Goal: Information Seeking & Learning: Learn about a topic

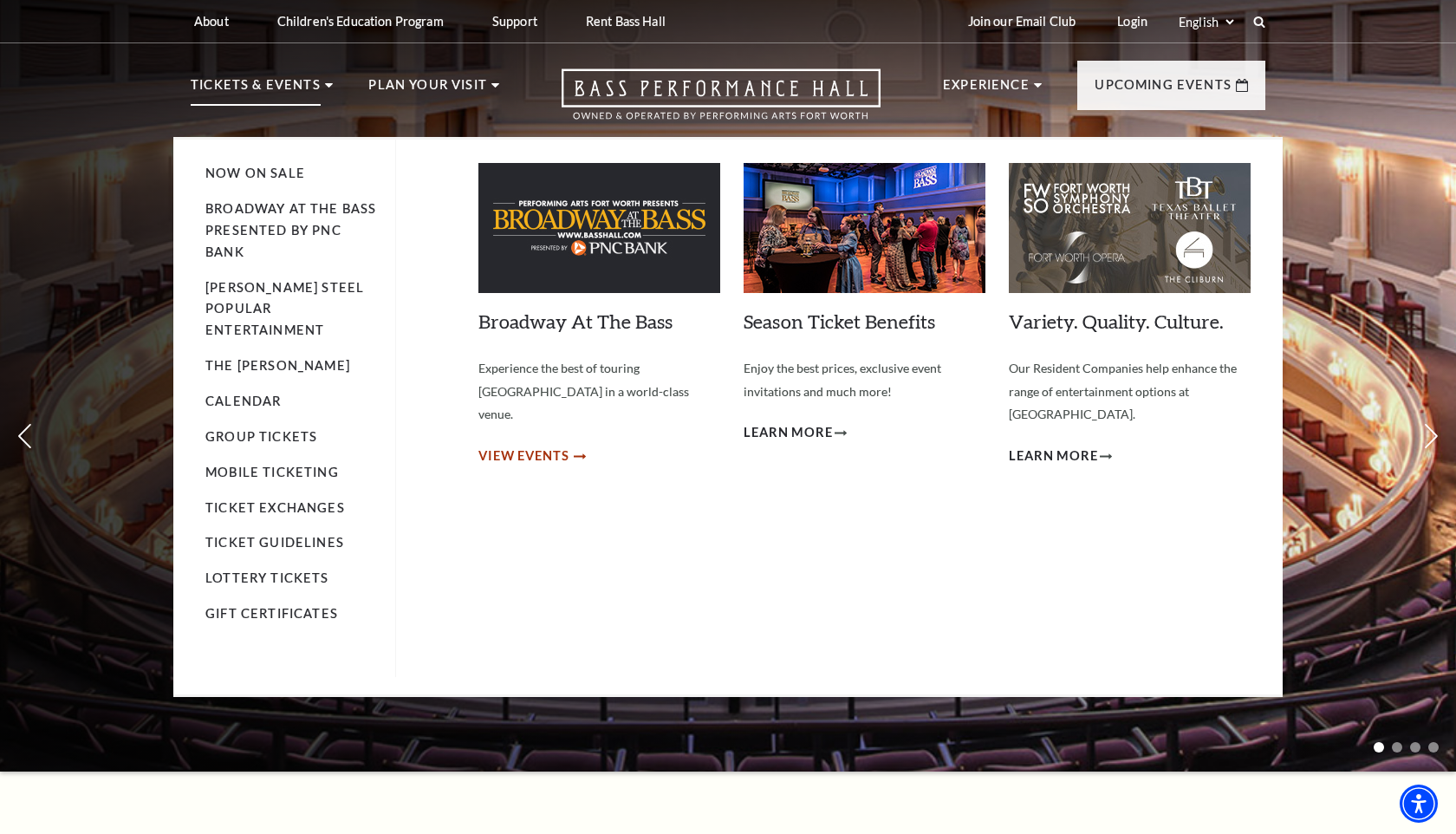
click at [538, 446] on span "View Events" at bounding box center [523, 456] width 91 height 22
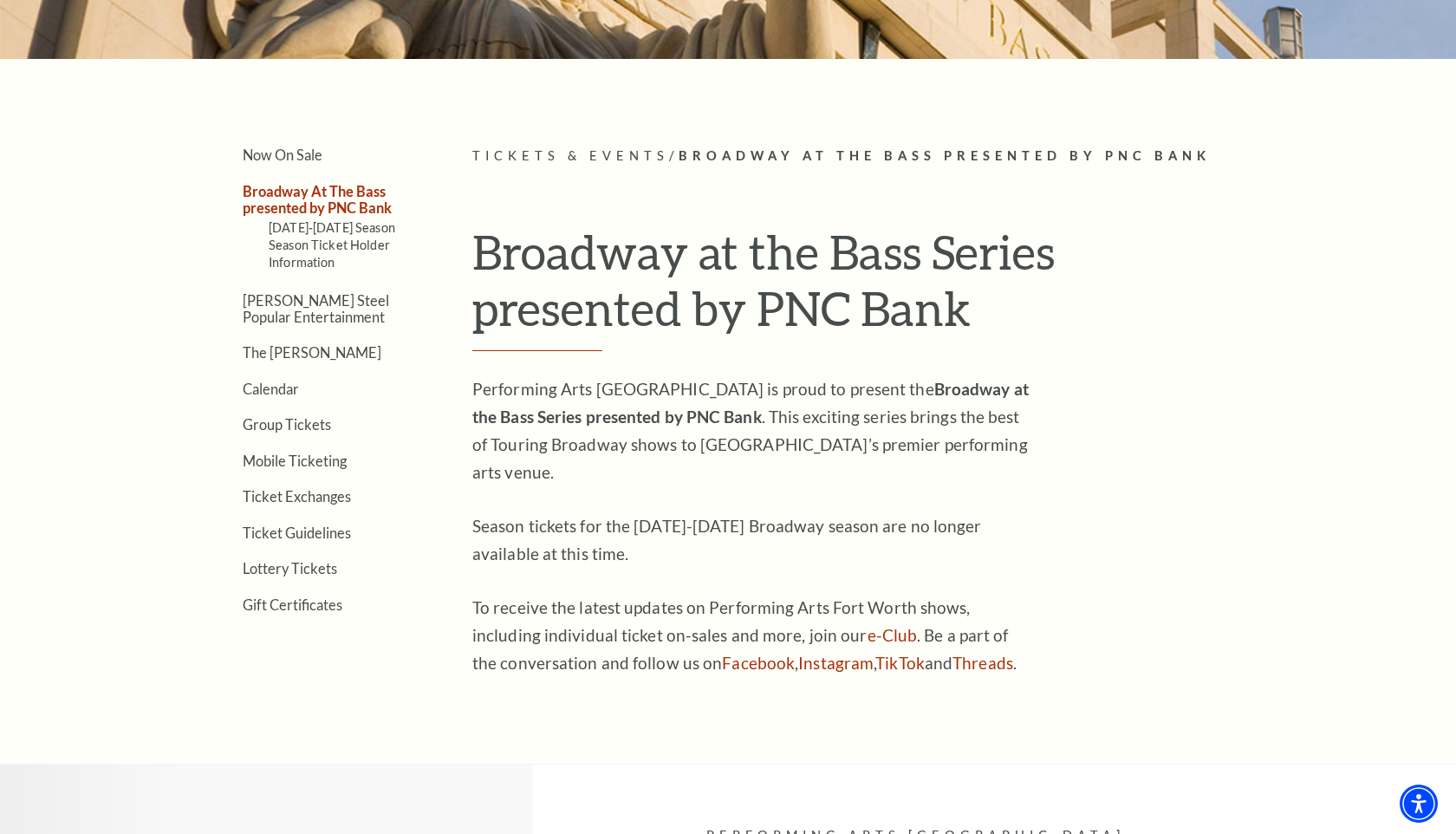
scroll to position [327, 0]
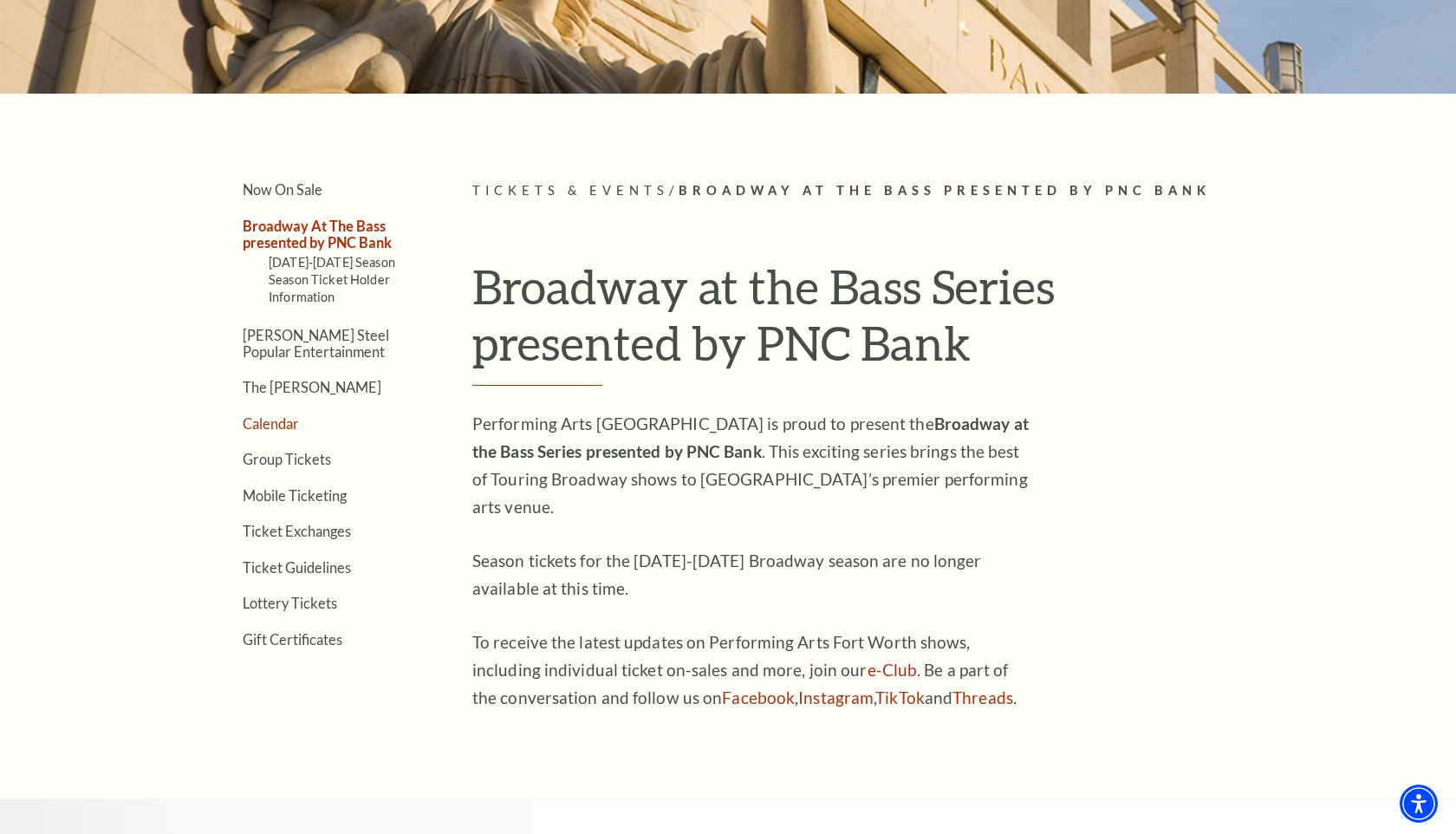
click at [277, 422] on link "Calendar" at bounding box center [270, 423] width 57 height 17
click at [276, 420] on link "Calendar" at bounding box center [270, 423] width 57 height 17
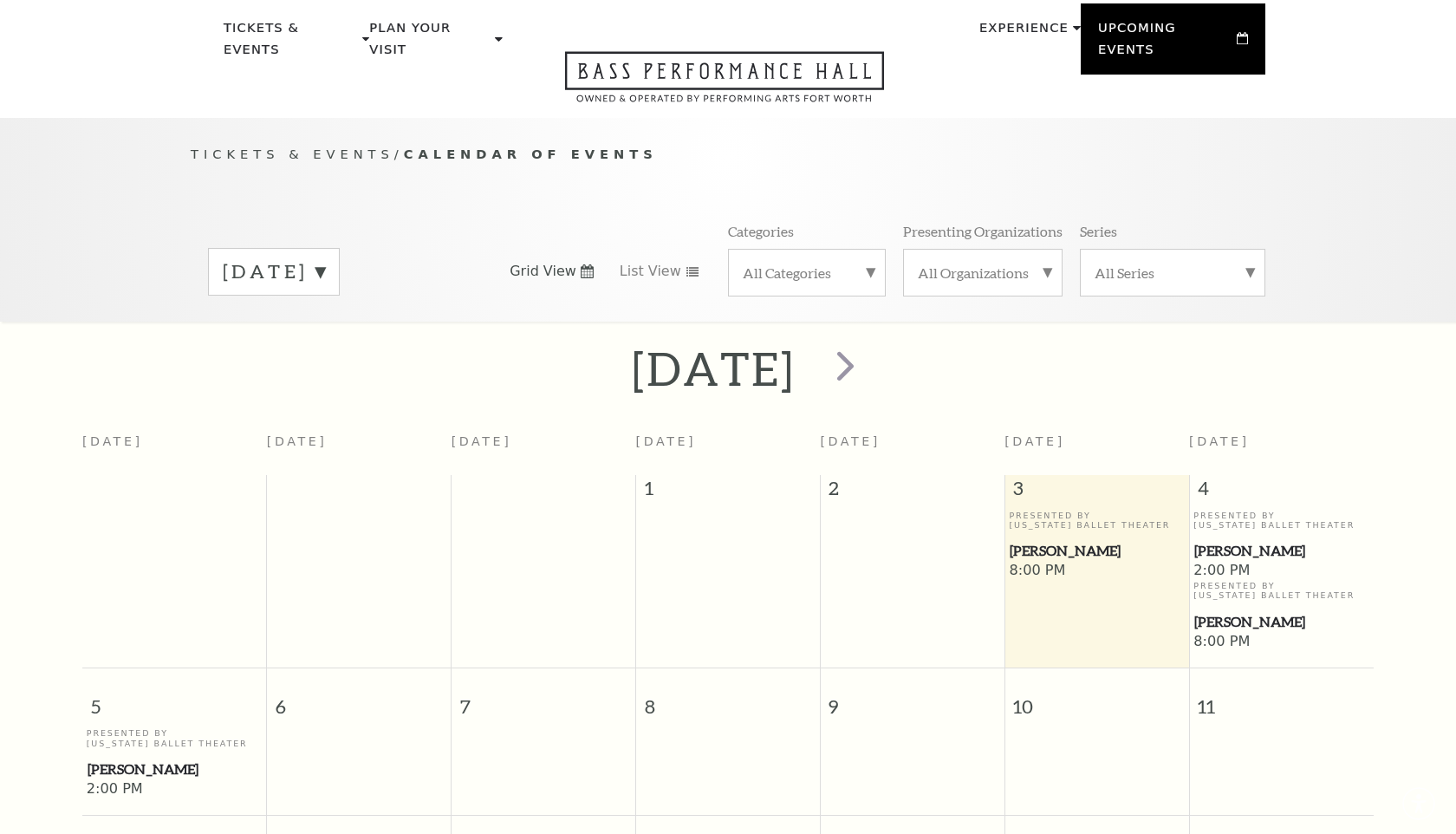
scroll to position [154, 0]
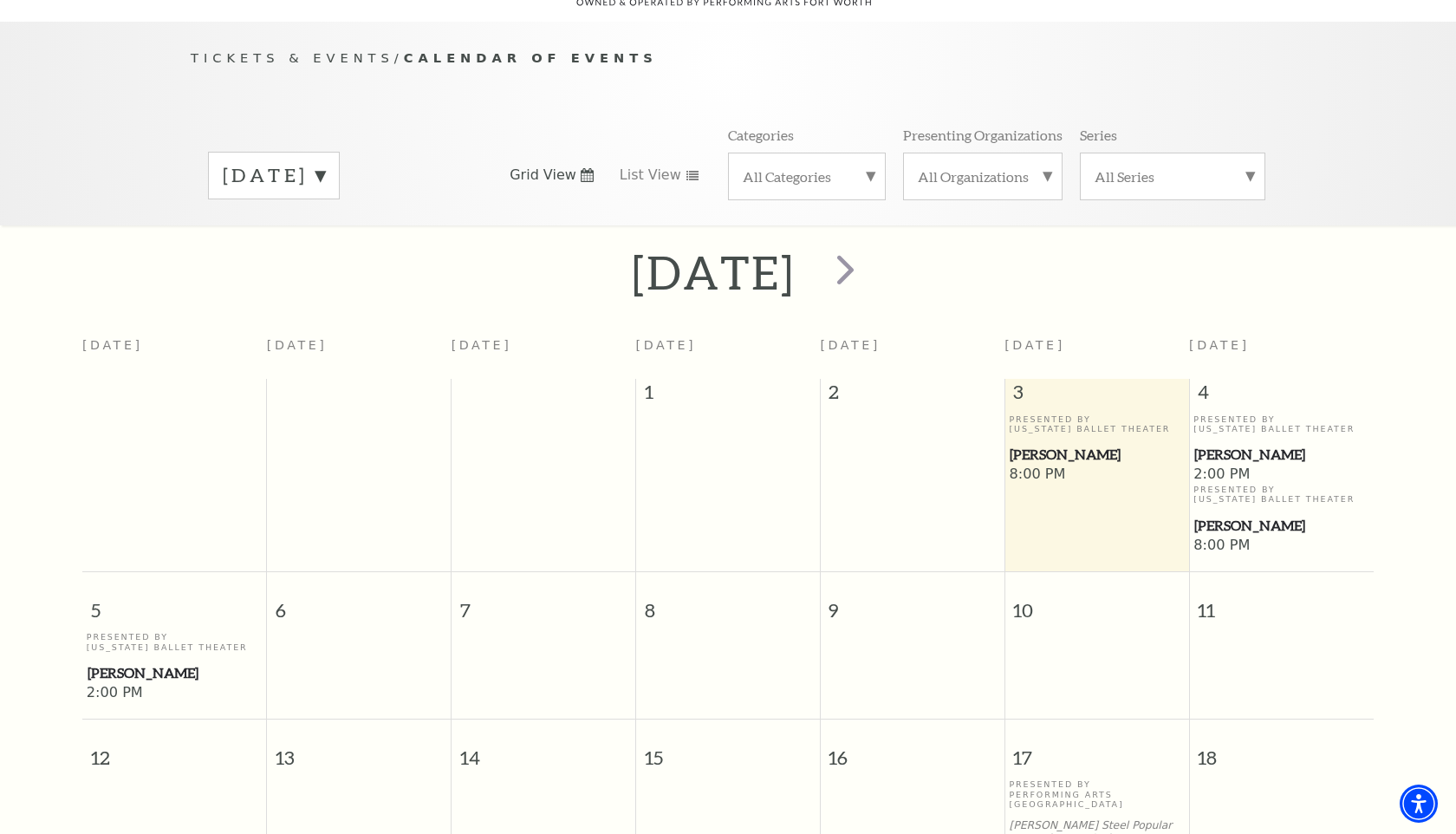
click at [1063, 444] on span "[PERSON_NAME]" at bounding box center [1097, 455] width 174 height 22
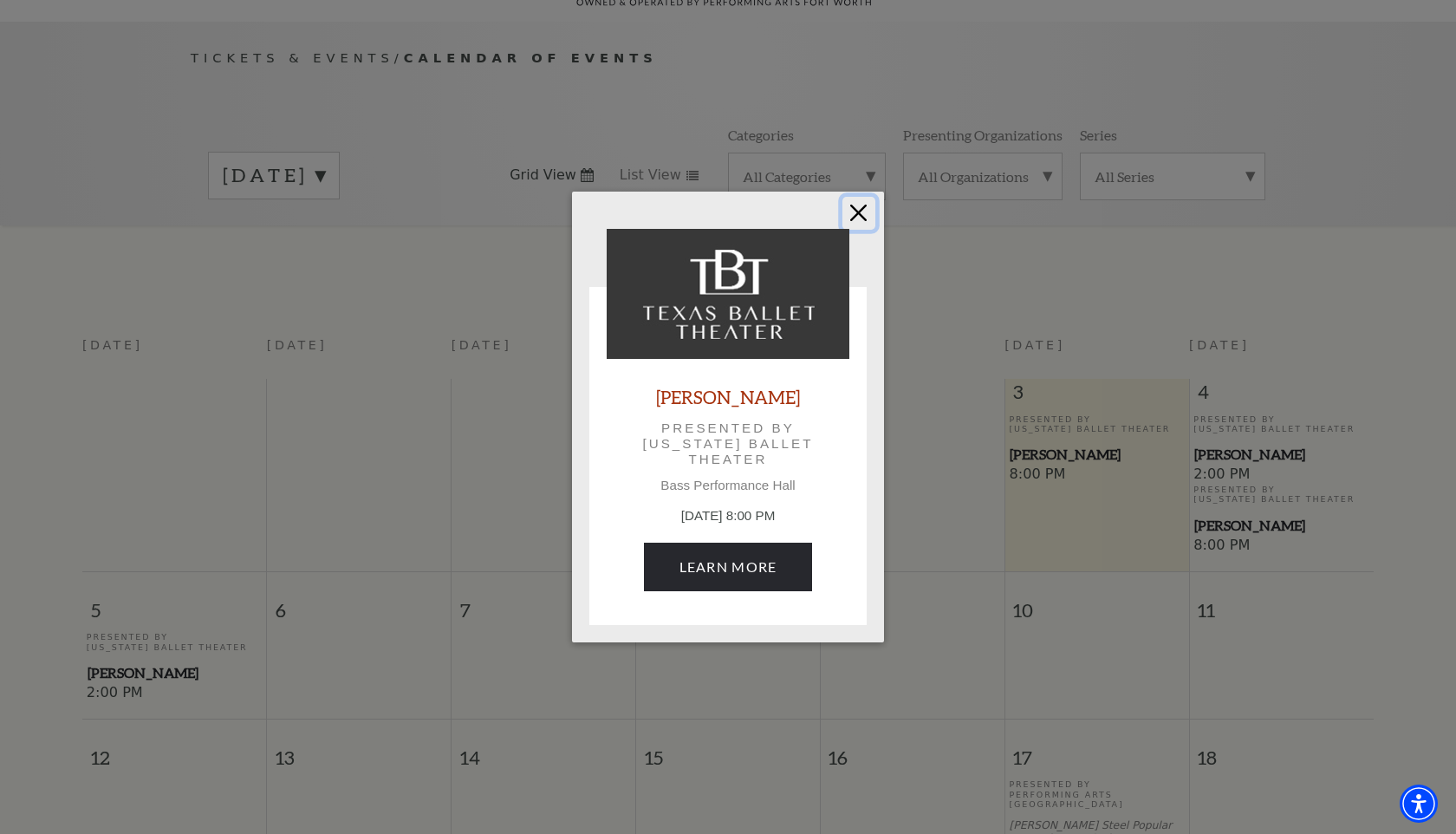
click at [858, 213] on button "Close" at bounding box center [859, 214] width 33 height 33
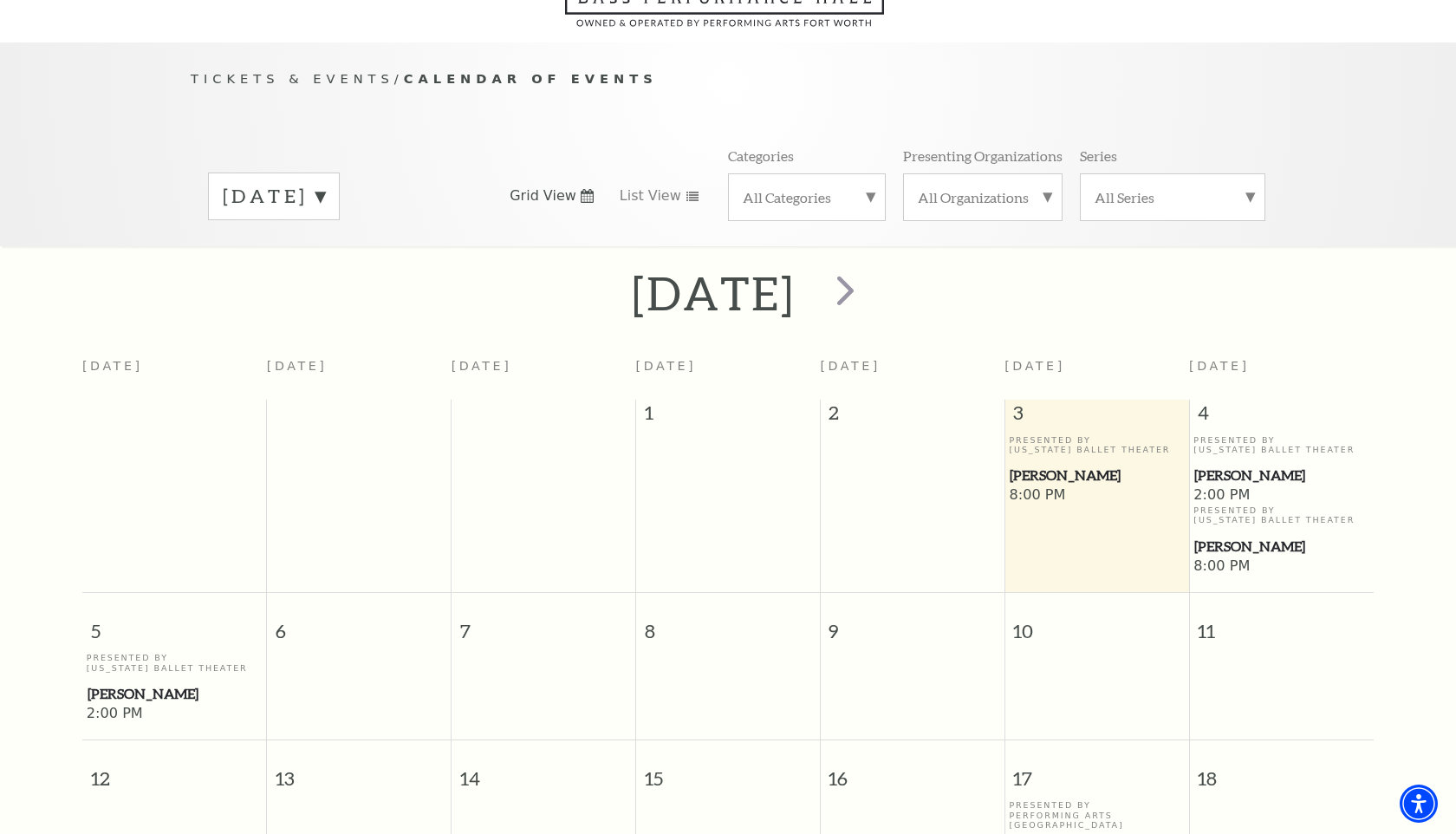
scroll to position [154, 0]
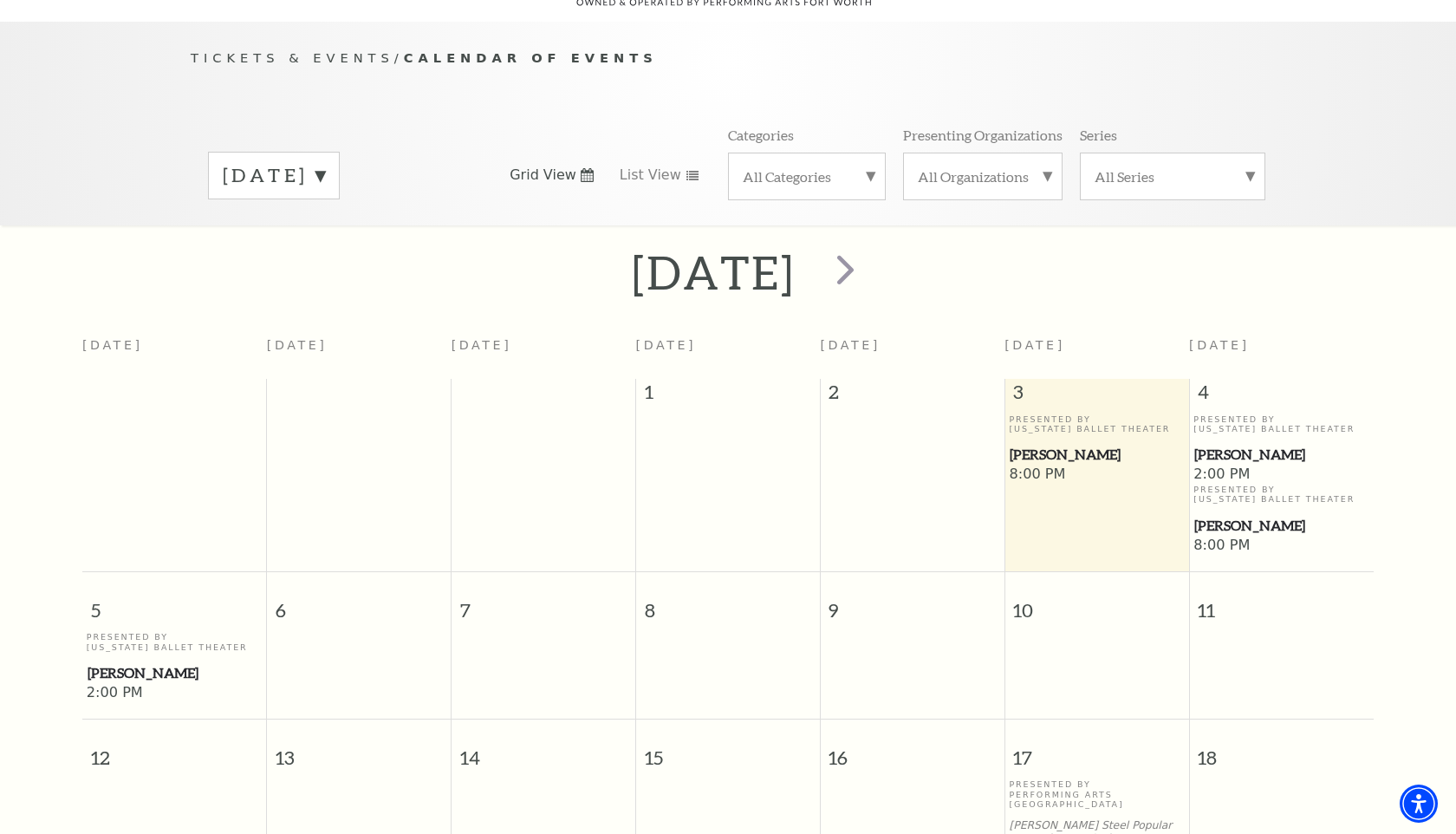
click at [1025, 444] on span "[PERSON_NAME]" at bounding box center [1097, 455] width 174 height 22
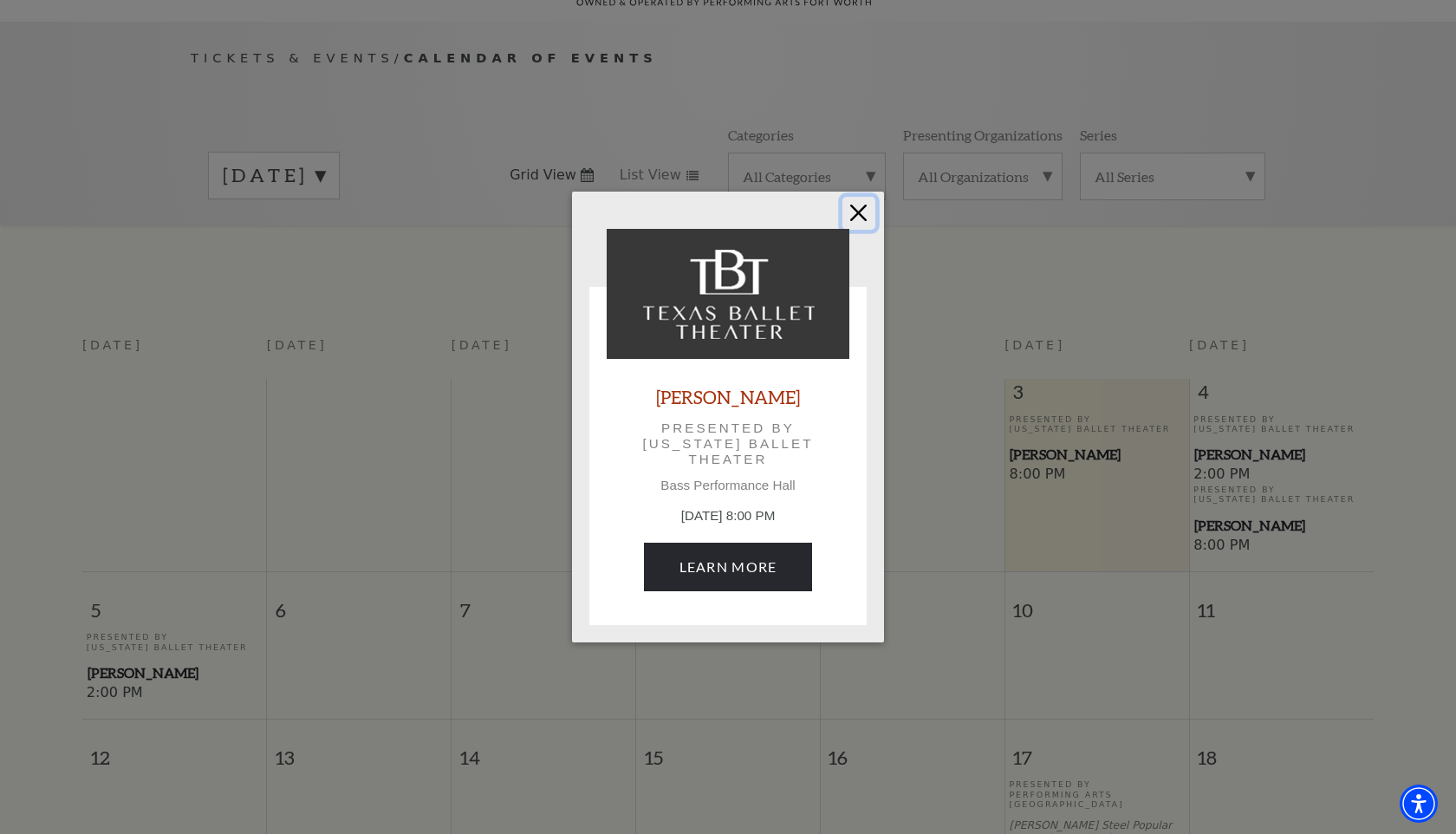
click at [859, 213] on button "Close" at bounding box center [859, 214] width 33 height 33
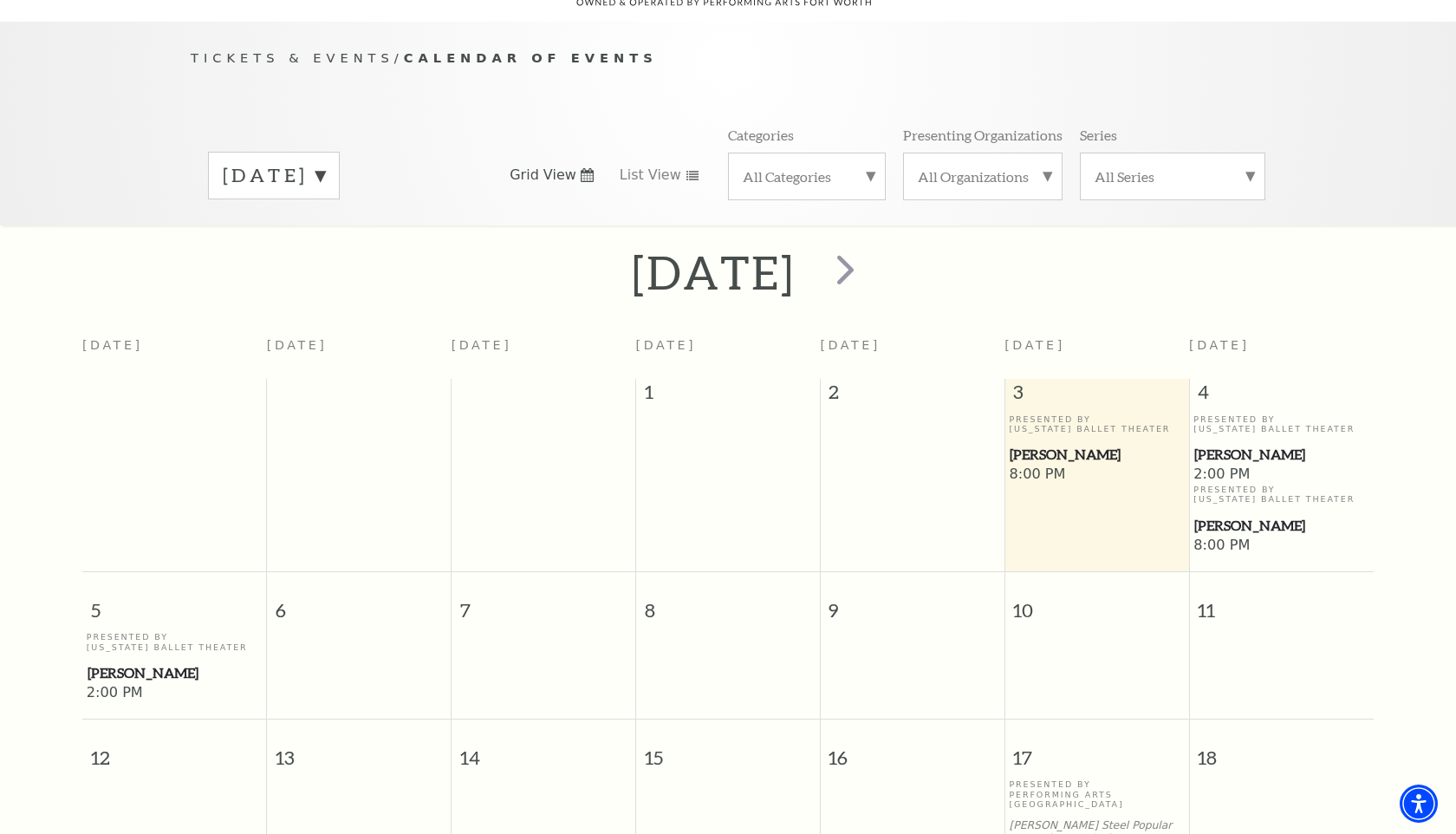
click at [872, 153] on div "All Categories" at bounding box center [807, 176] width 158 height 48
click at [863, 78] on div "Tickets & Events / Calendar of Events October 2025 Grid View List View Categori…" at bounding box center [728, 136] width 1110 height 177
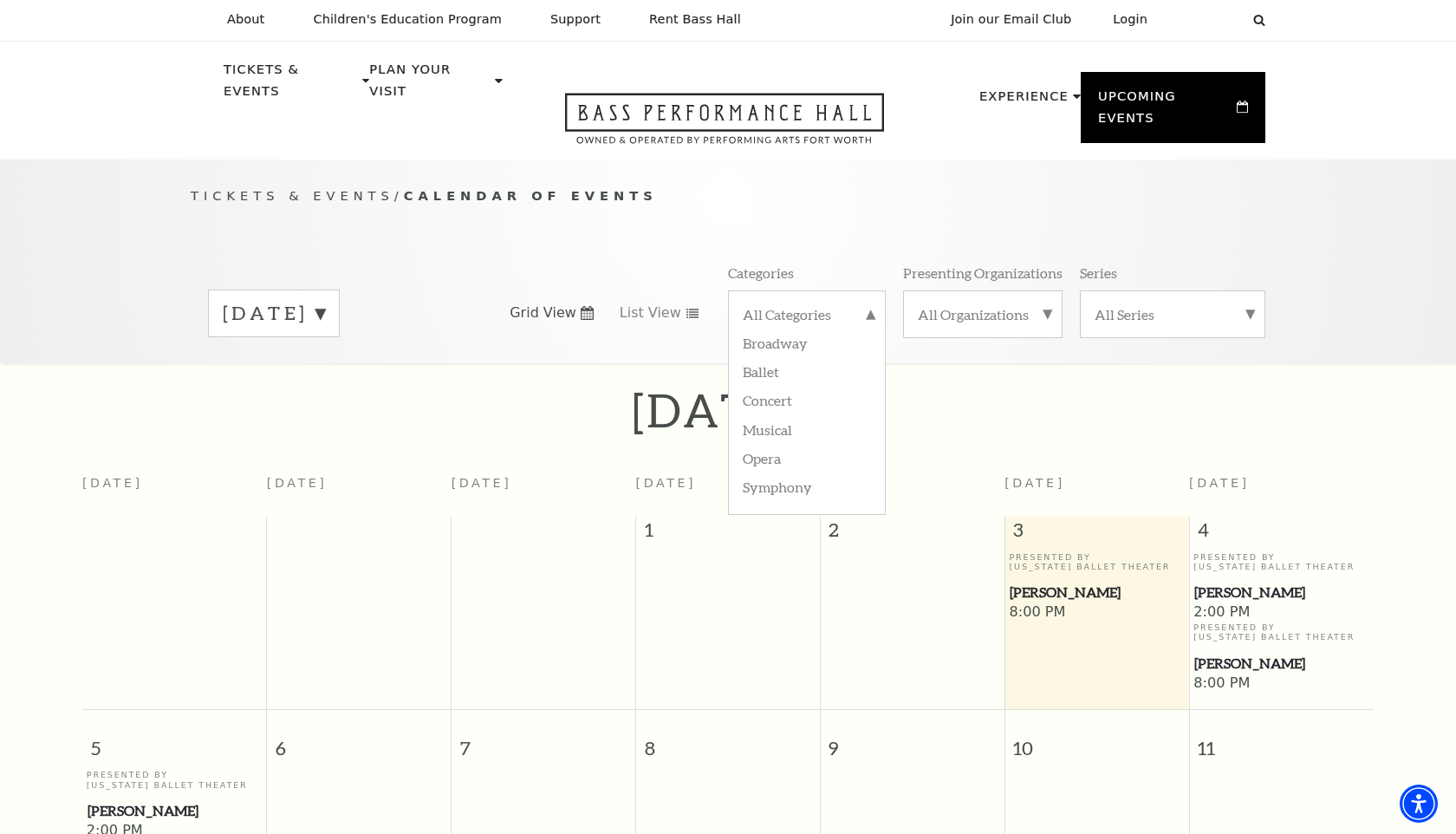
scroll to position [0, 0]
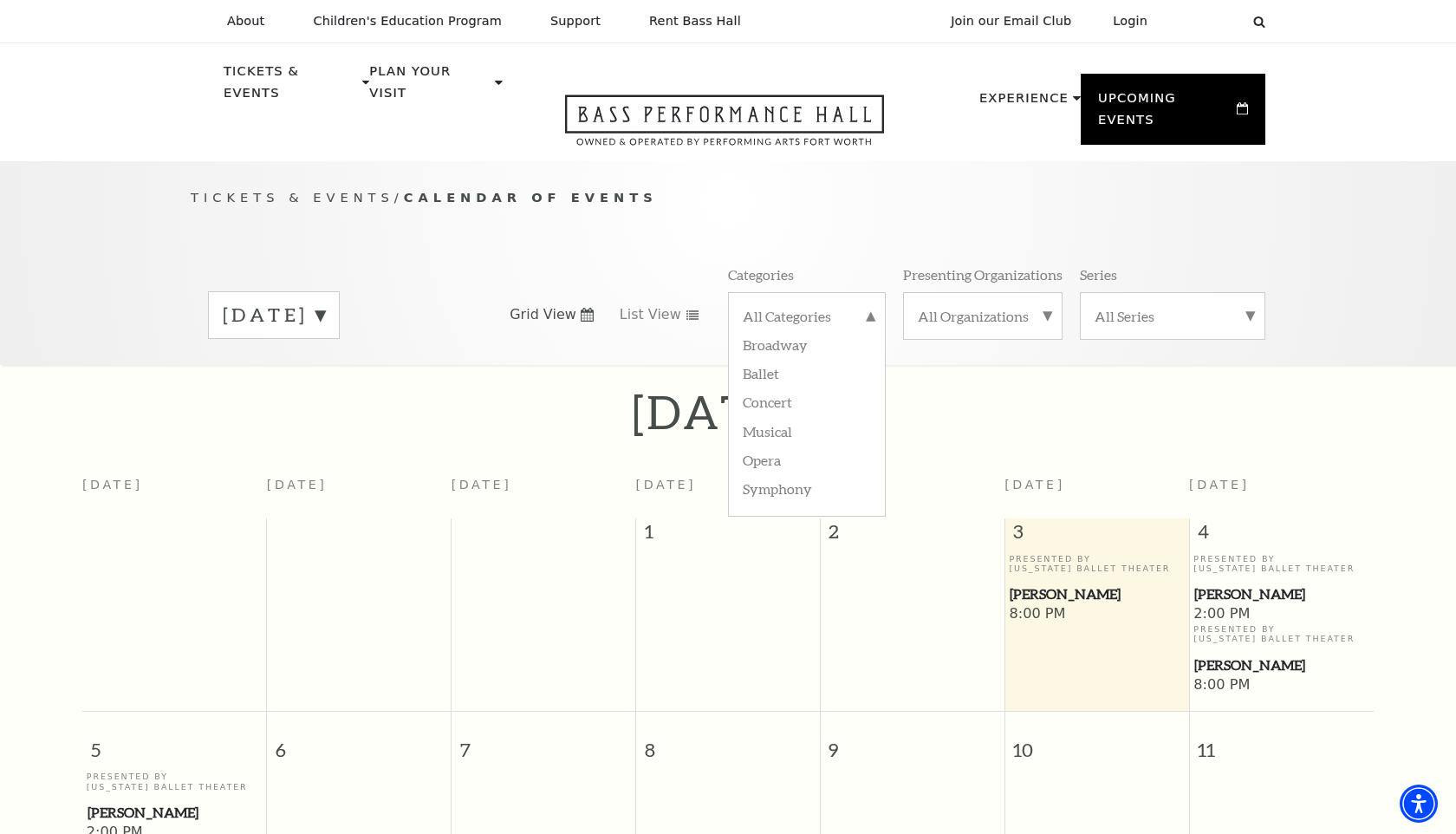
click at [1029, 212] on div "Tickets & Events / Calendar of Events October 2025 Grid View List View Categori…" at bounding box center [728, 276] width 1110 height 177
click at [980, 333] on div "October 2025 Grid View List View Categories All Categories Broadway Ballet Conc…" at bounding box center [728, 314] width 1075 height 99
click at [871, 388] on span "next" at bounding box center [845, 408] width 50 height 50
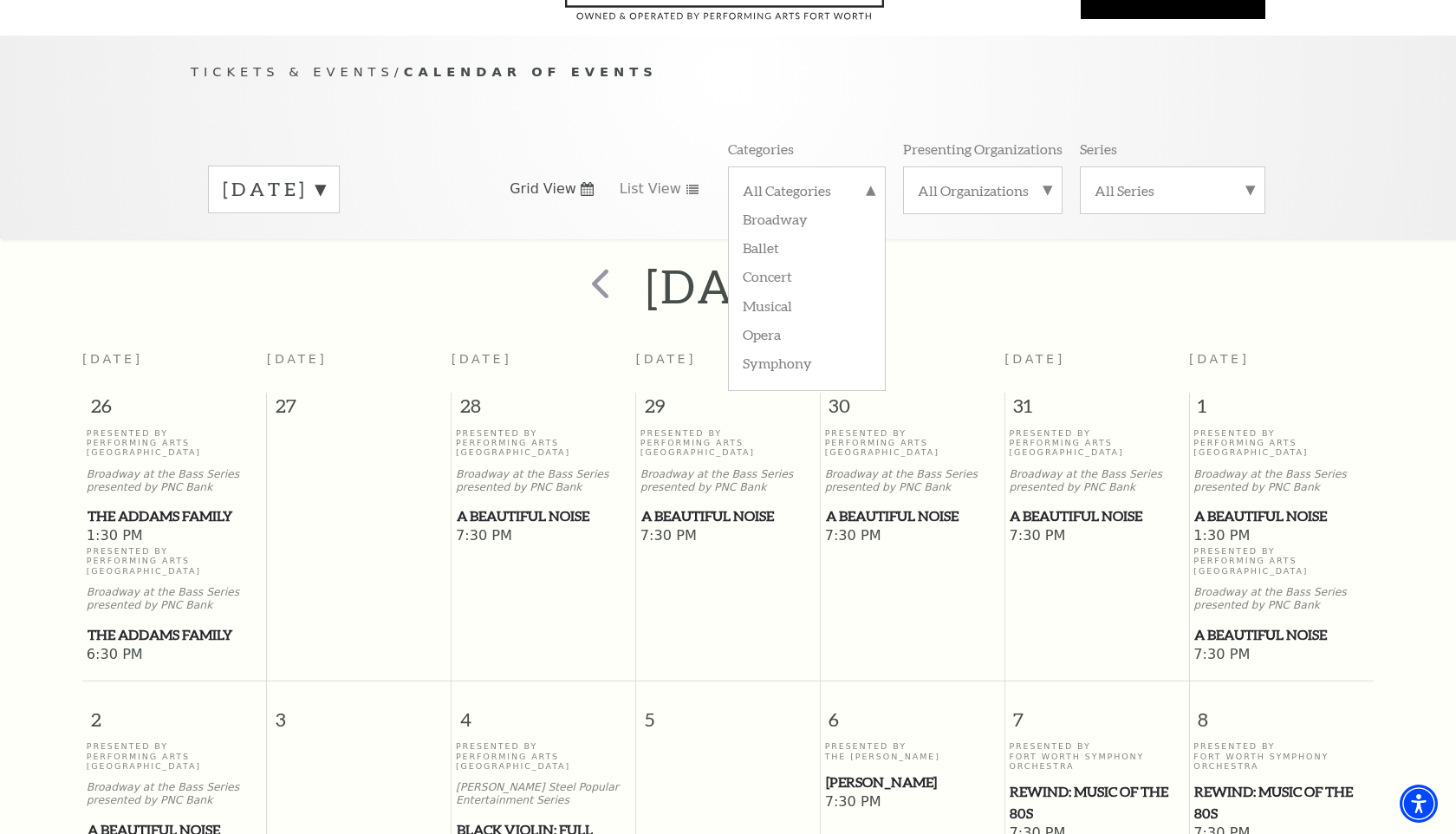
scroll to position [140, 0]
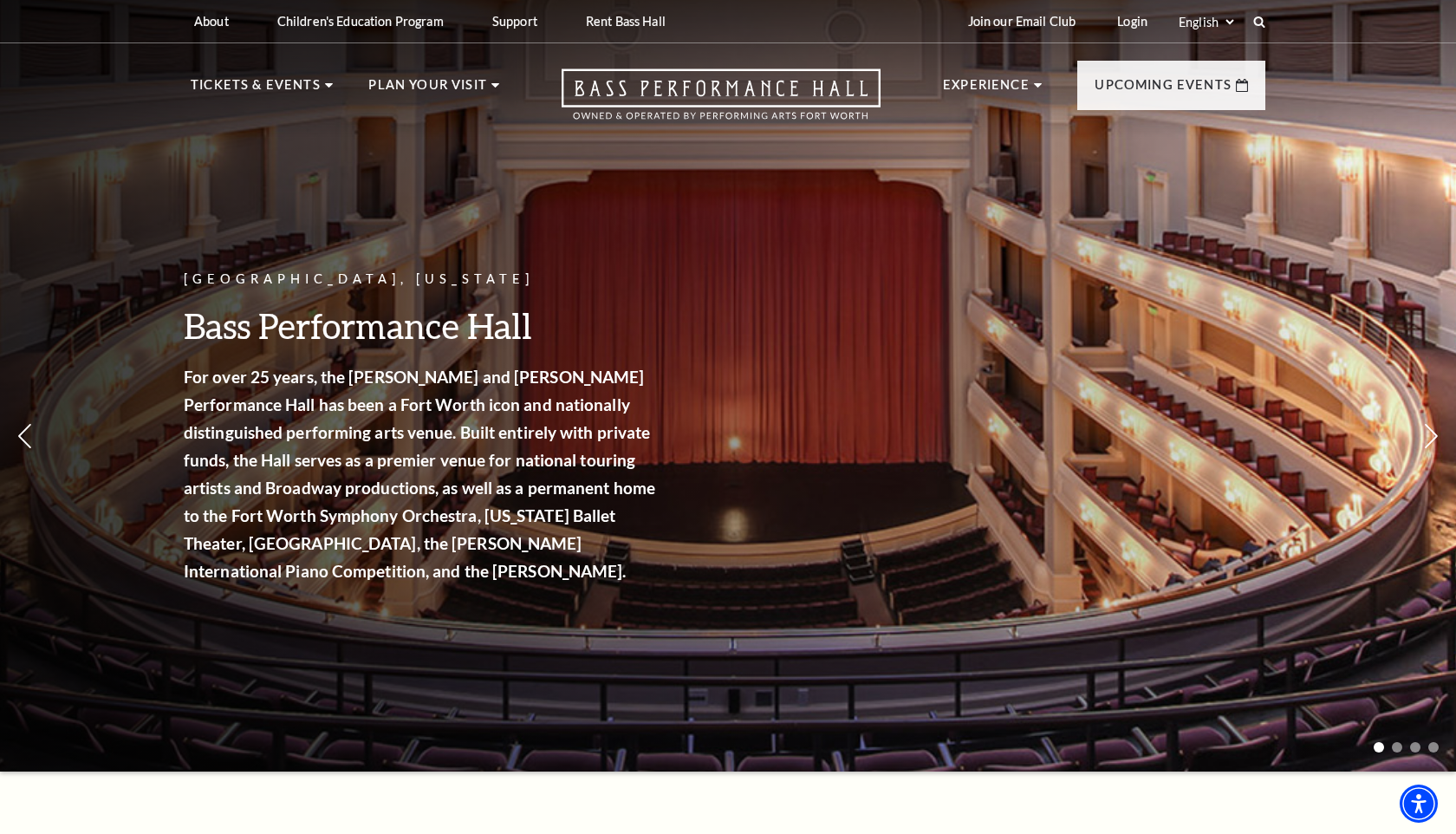
click at [1343, 99] on header "About Performing Arts [GEOGRAPHIC_DATA] [PERSON_NAME] [MEDICAL_DATA] Center Res…" at bounding box center [728, 68] width 1456 height 137
